Goal: Navigation & Orientation: Find specific page/section

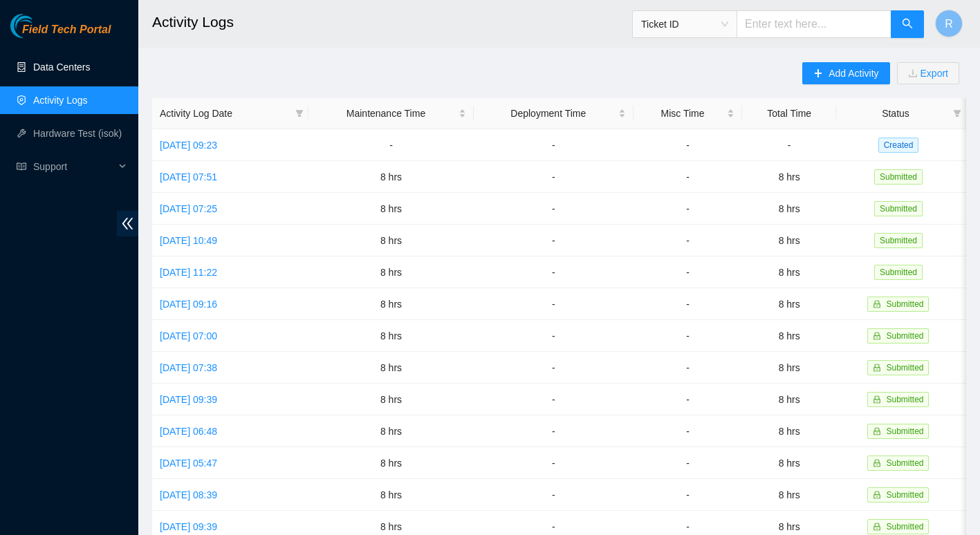
click at [77, 73] on link "Data Centers" at bounding box center [61, 67] width 57 height 11
